Goal: Find specific page/section: Find specific page/section

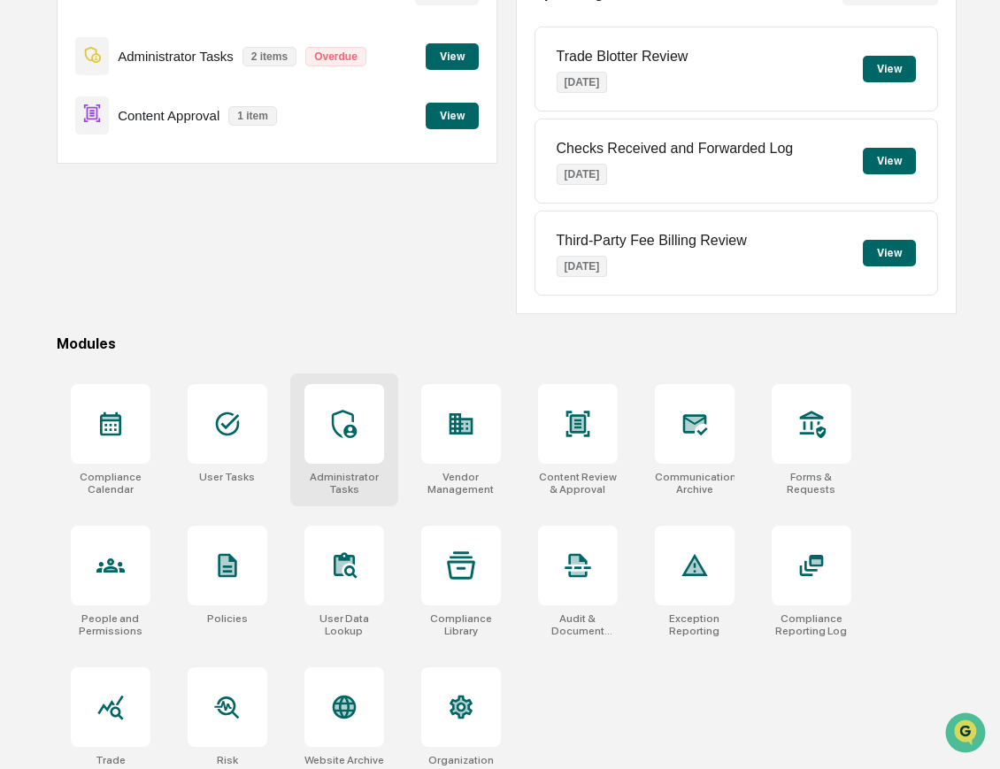
scroll to position [227, 0]
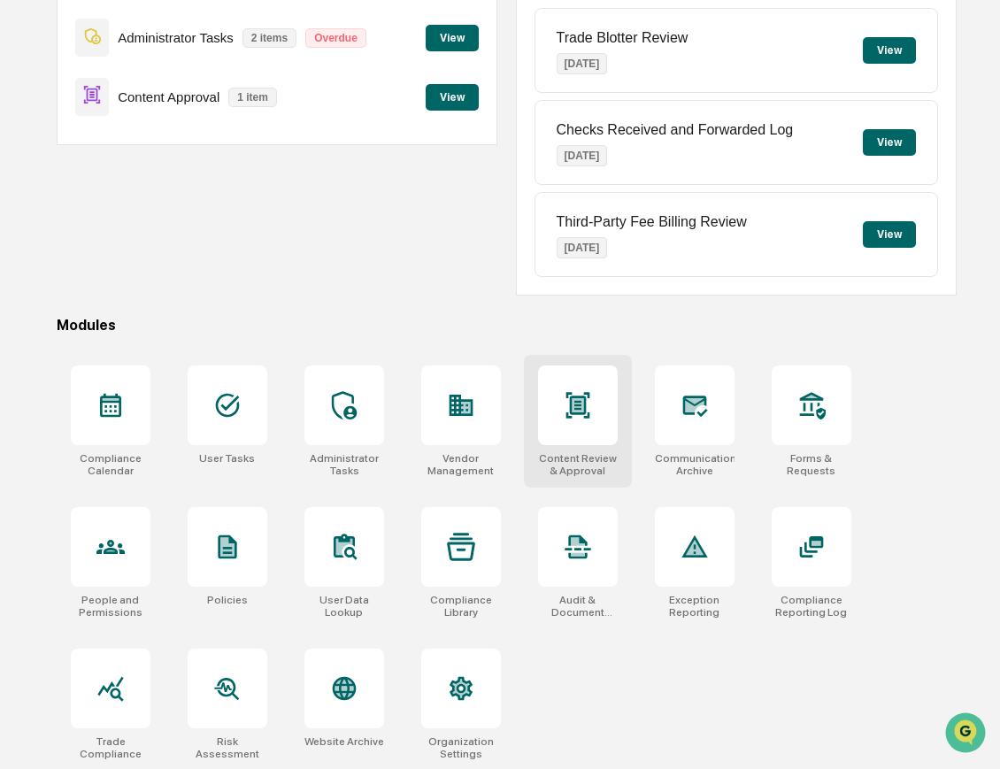
click at [577, 441] on div at bounding box center [578, 405] width 80 height 80
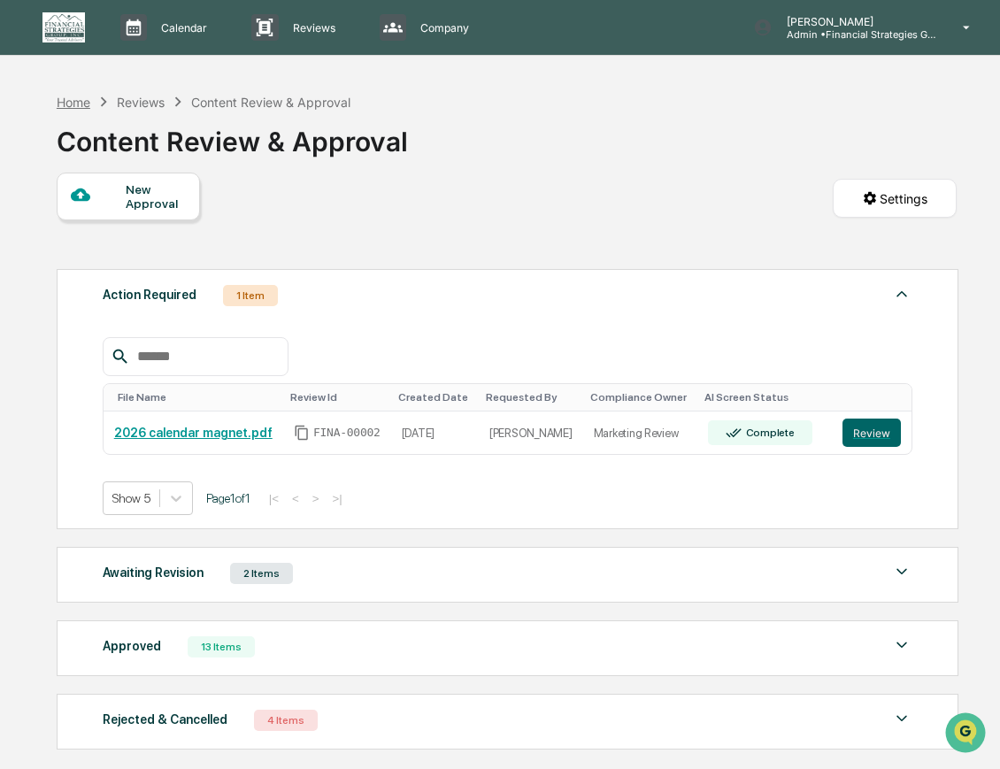
click at [65, 101] on div "Home" at bounding box center [74, 102] width 34 height 15
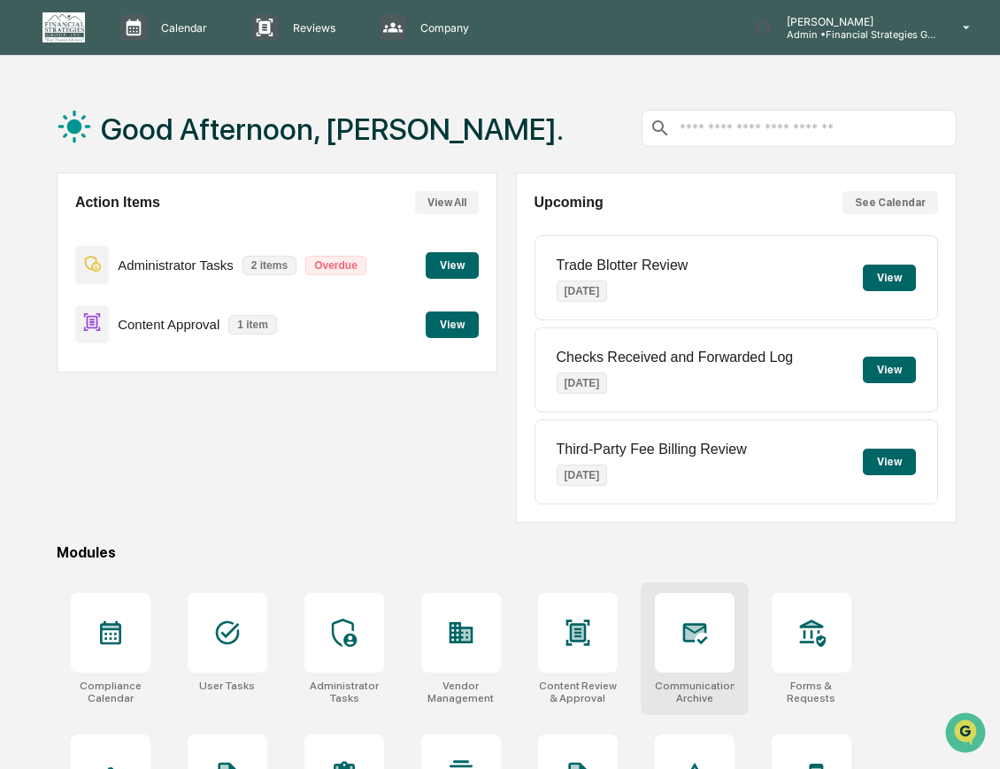
click at [689, 640] on icon at bounding box center [695, 633] width 25 height 21
